Goal: Task Accomplishment & Management: Use online tool/utility

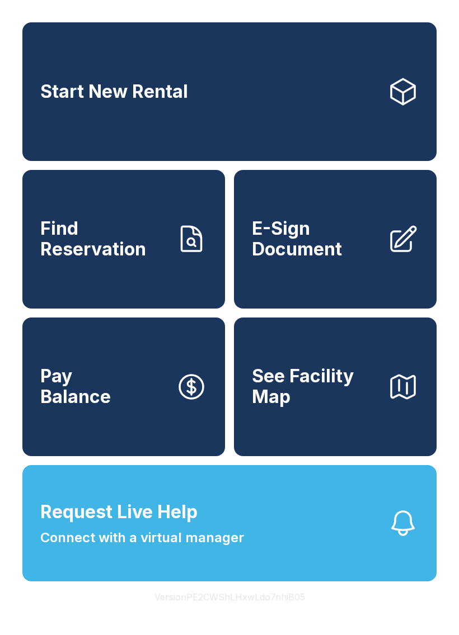
click at [108, 577] on button "Request Live Help Connect with a virtual manager" at bounding box center [229, 523] width 414 height 116
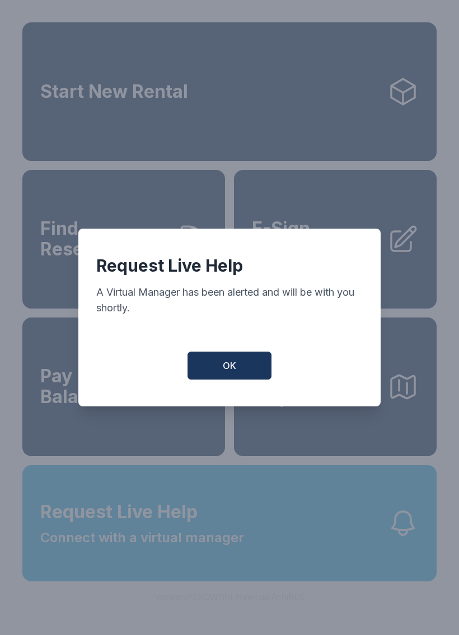
click at [209, 361] on button "OK" at bounding box center [229, 366] width 84 height 28
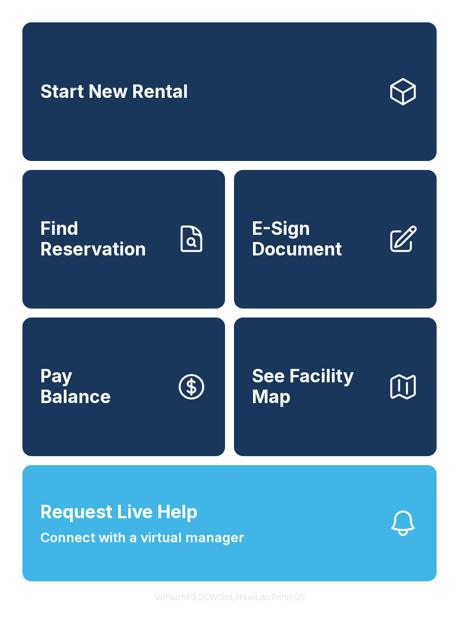
click at [172, 526] on span "Request Live Help" at bounding box center [118, 512] width 157 height 27
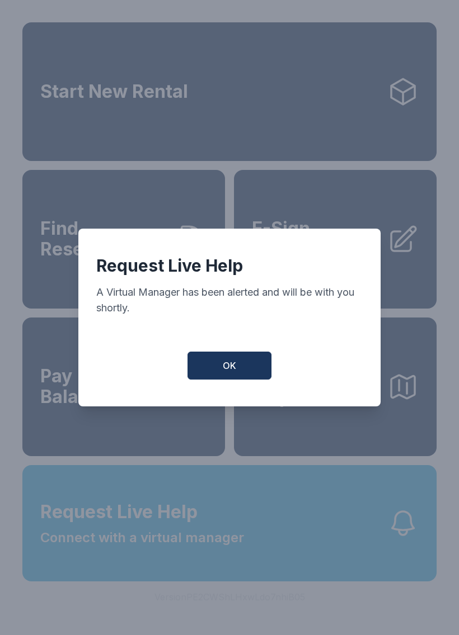
click at [205, 380] on button "OK" at bounding box center [229, 366] width 84 height 28
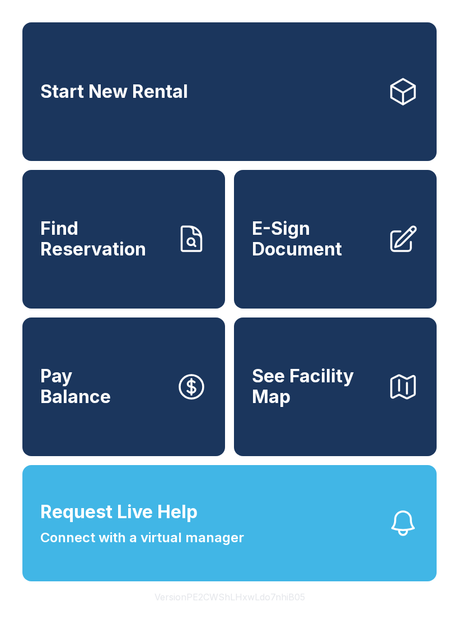
click at [337, 259] on span "E-Sign Document" at bounding box center [315, 239] width 126 height 41
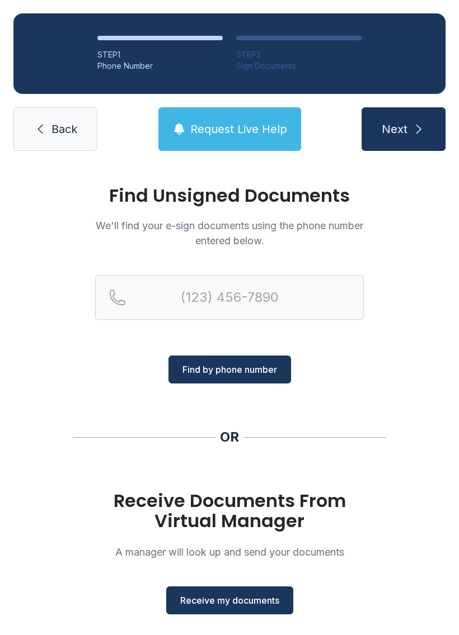
click at [247, 588] on button "Receive my documents" at bounding box center [229, 601] width 127 height 28
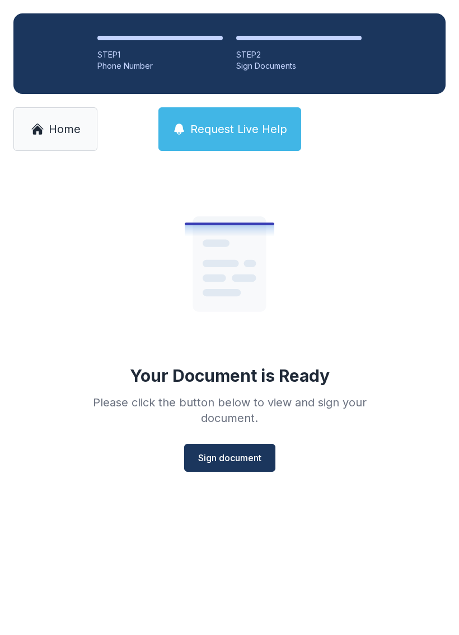
click at [248, 467] on button "Sign document" at bounding box center [229, 458] width 91 height 28
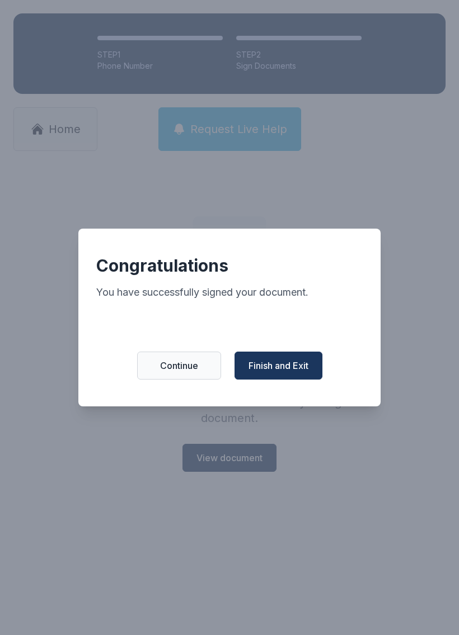
click at [304, 372] on span "Finish and Exit" at bounding box center [278, 365] width 60 height 13
